Goal: Task Accomplishment & Management: Manage account settings

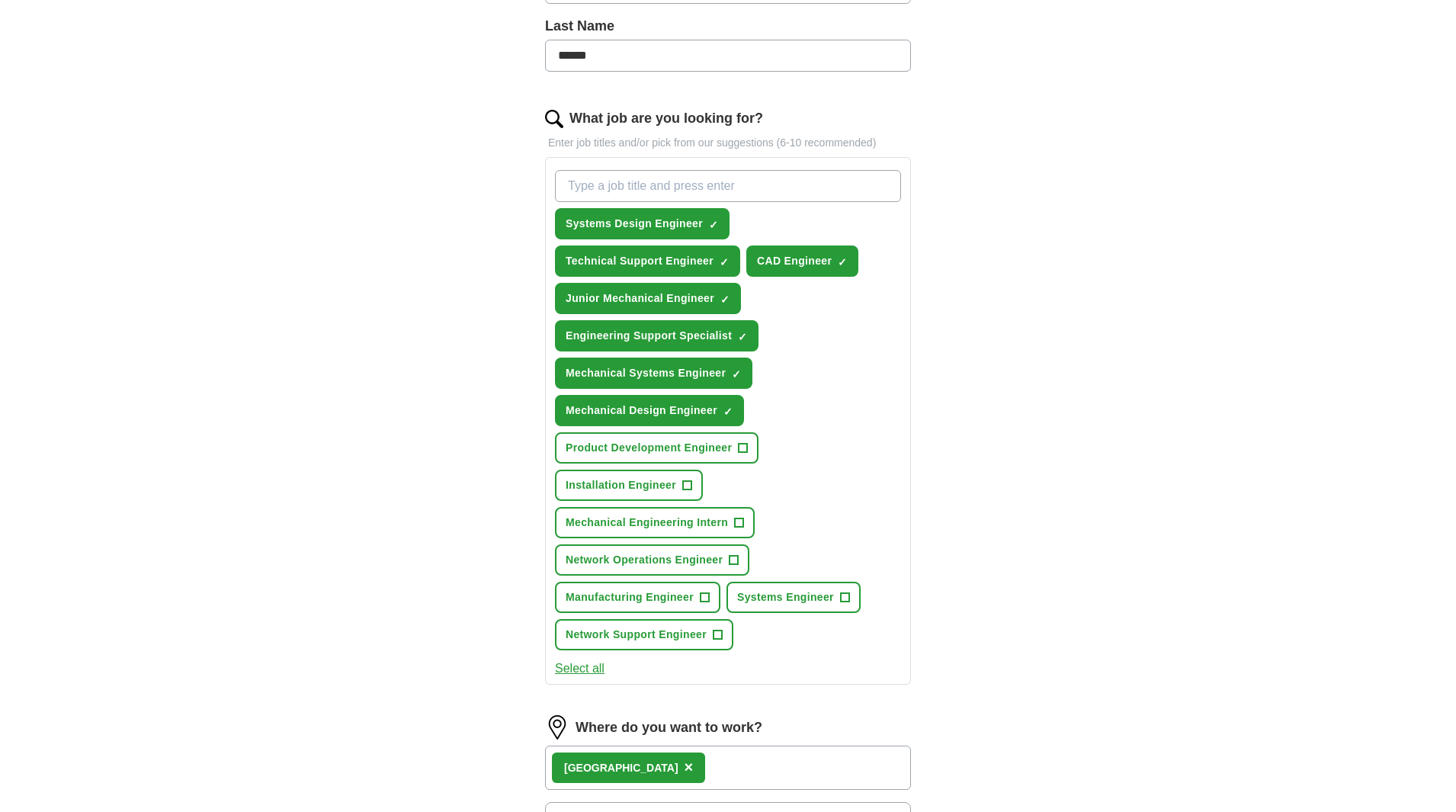
scroll to position [406, 0]
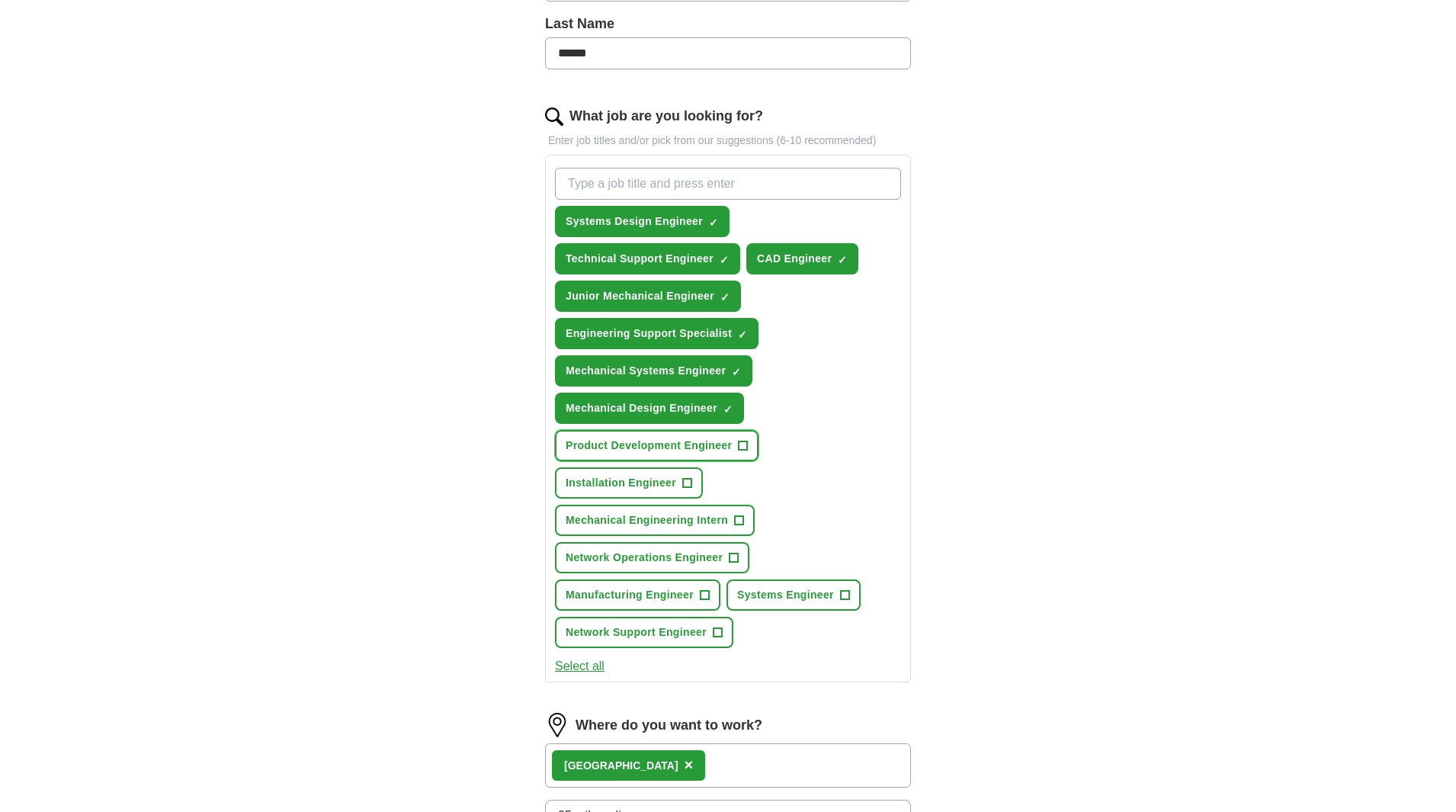
click at [743, 442] on span "+" at bounding box center [742, 445] width 9 height 12
click at [703, 596] on span "+" at bounding box center [704, 595] width 9 height 12
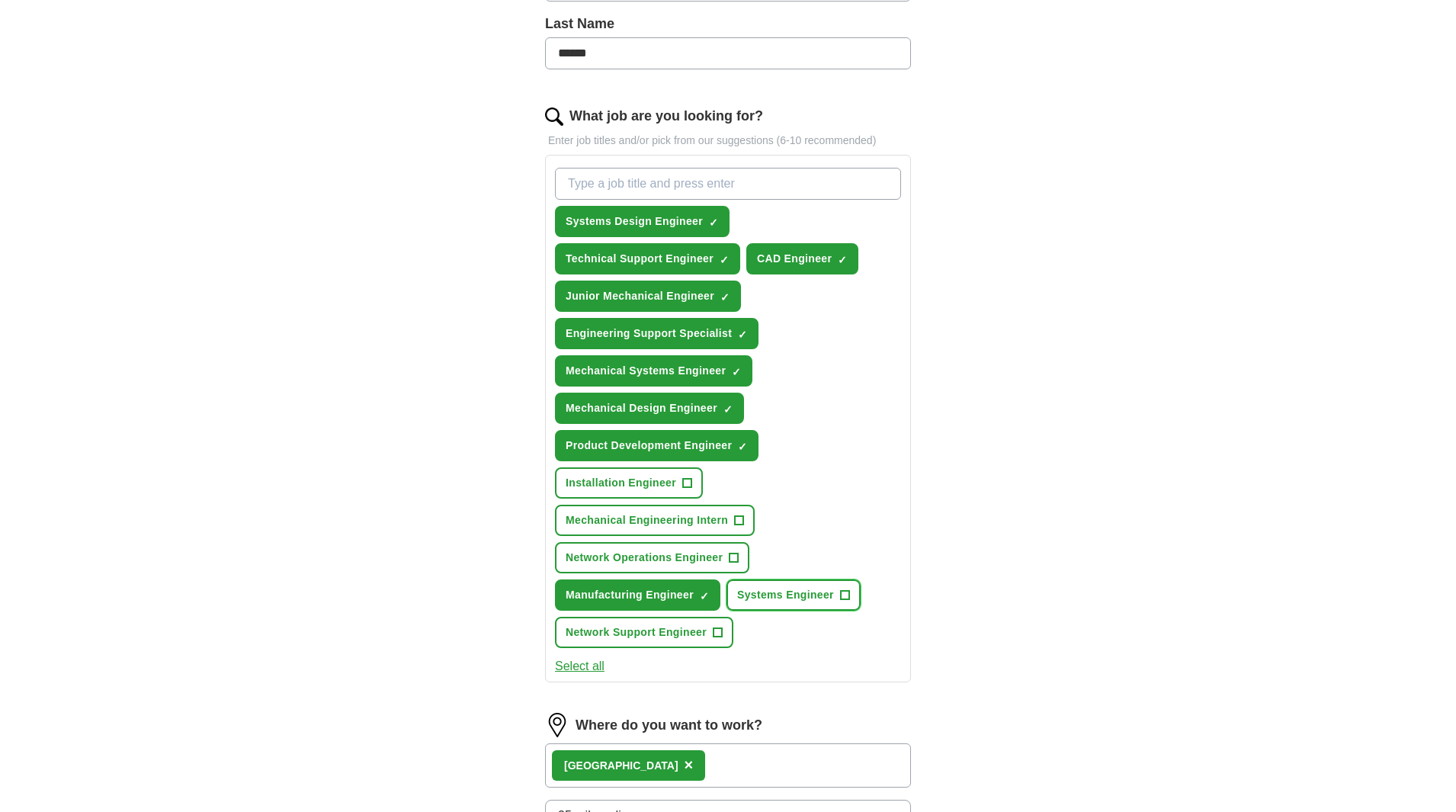
click at [845, 591] on span "+" at bounding box center [844, 595] width 9 height 12
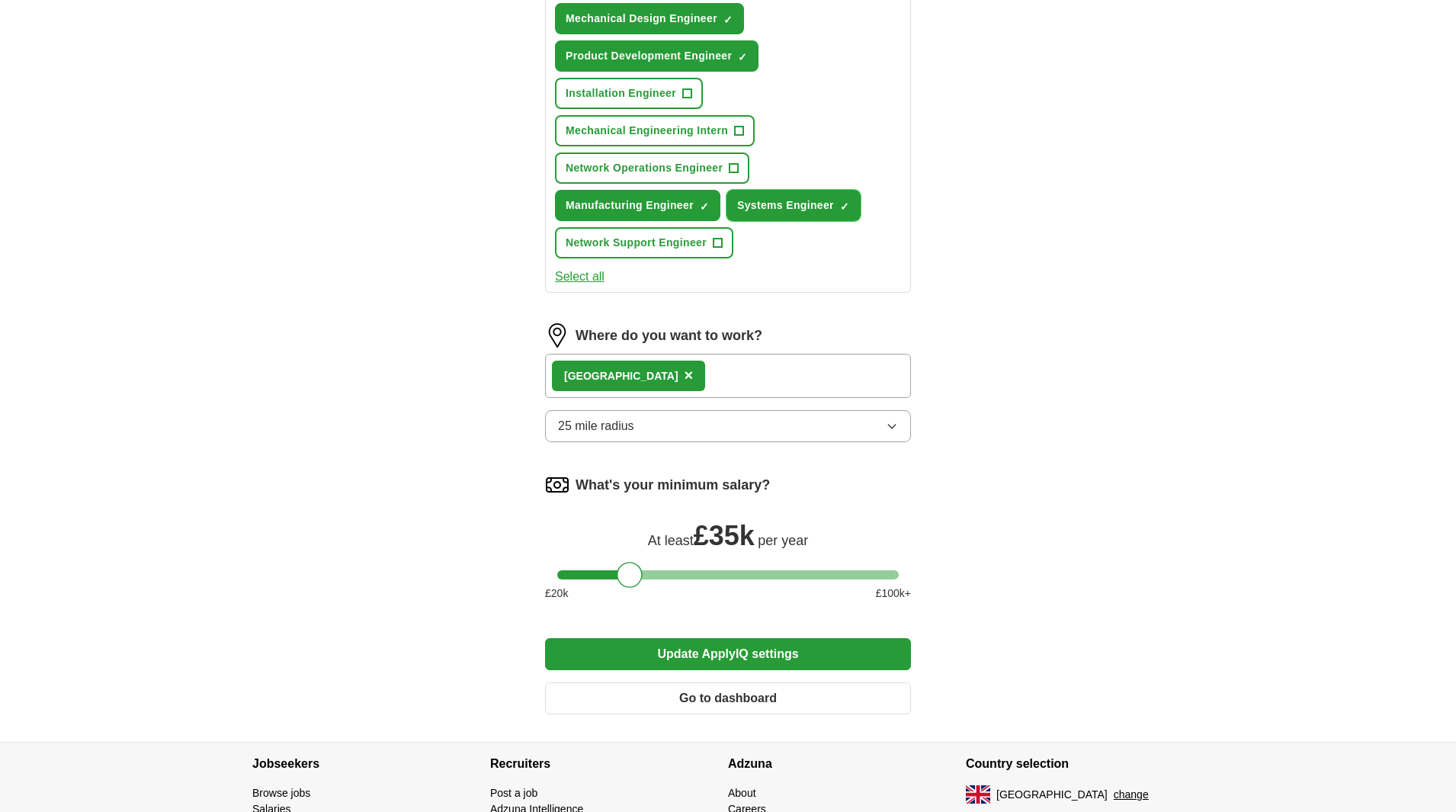
scroll to position [796, 0]
click at [658, 577] on div at bounding box center [728, 573] width 342 height 9
click at [653, 576] on div at bounding box center [657, 574] width 26 height 26
click at [647, 576] on div at bounding box center [650, 574] width 26 height 26
click at [744, 655] on button "Update ApplyIQ settings" at bounding box center [728, 653] width 366 height 32
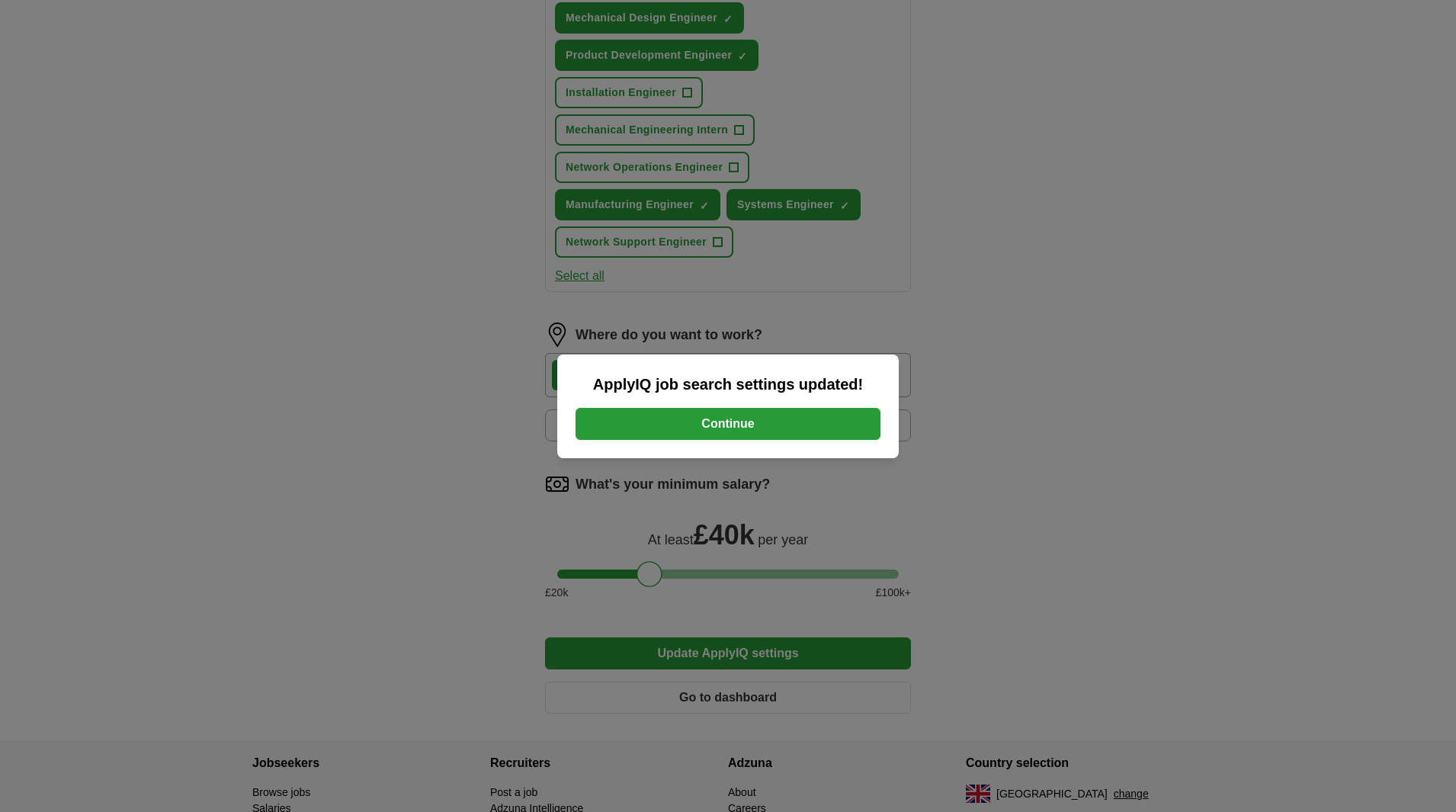
click at [739, 425] on button "Continue" at bounding box center [728, 423] width 305 height 32
